Goal: Find specific page/section: Find specific page/section

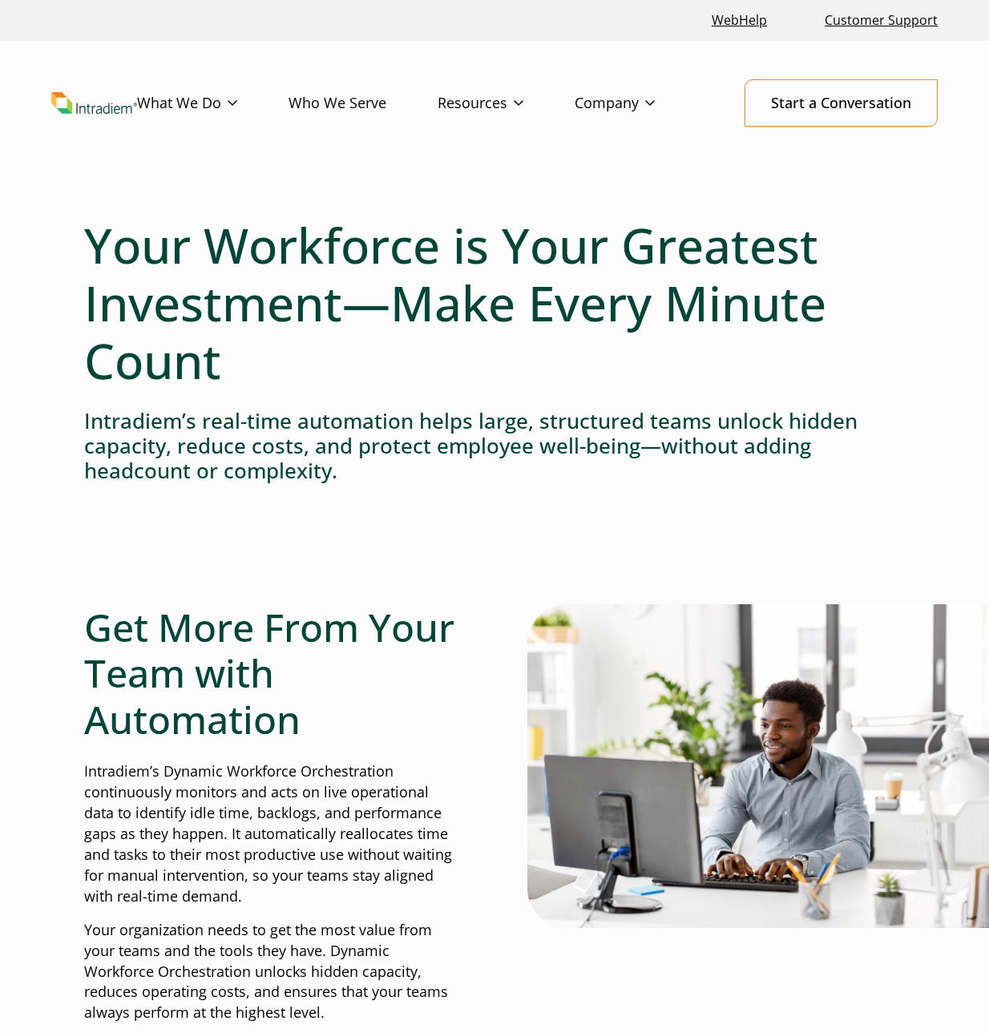
click at [367, 102] on link "Who We Serve" at bounding box center [362, 103] width 149 height 46
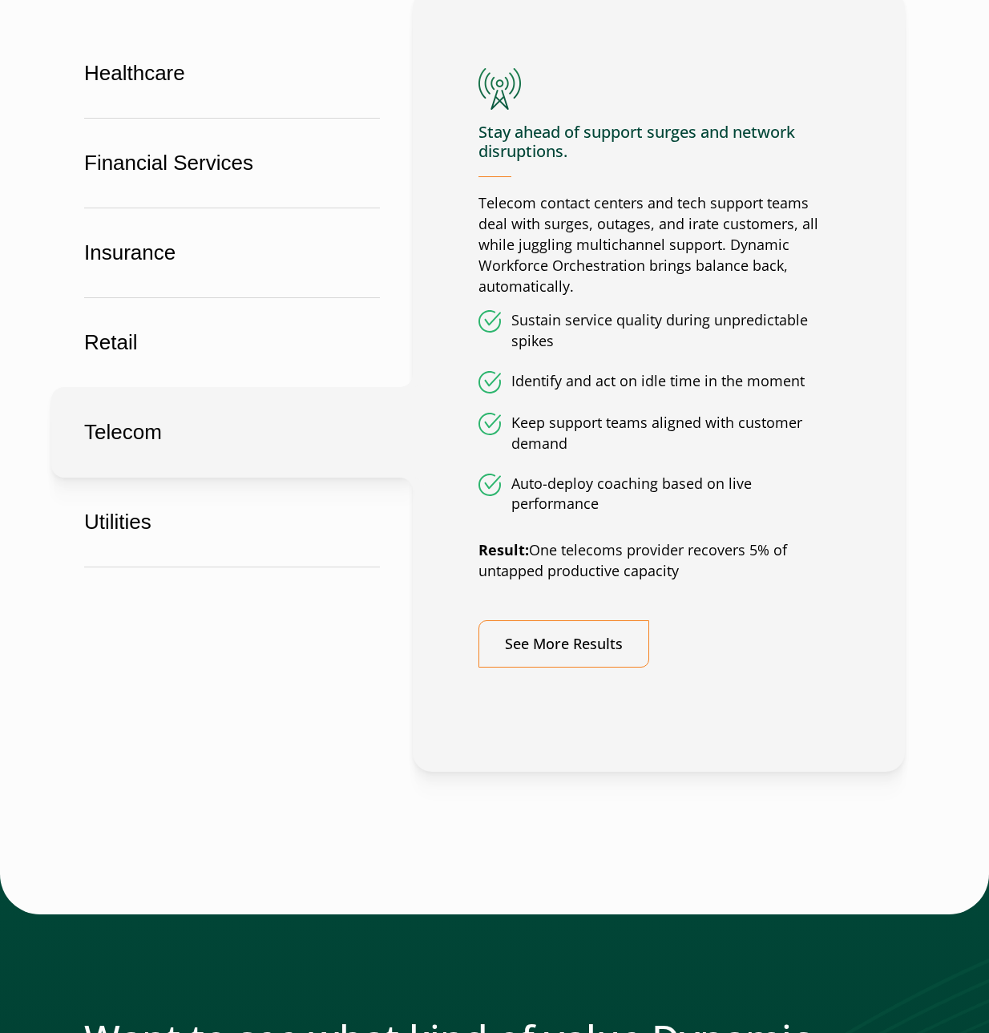
scroll to position [961, 0]
